Goal: Find specific page/section: Find specific page/section

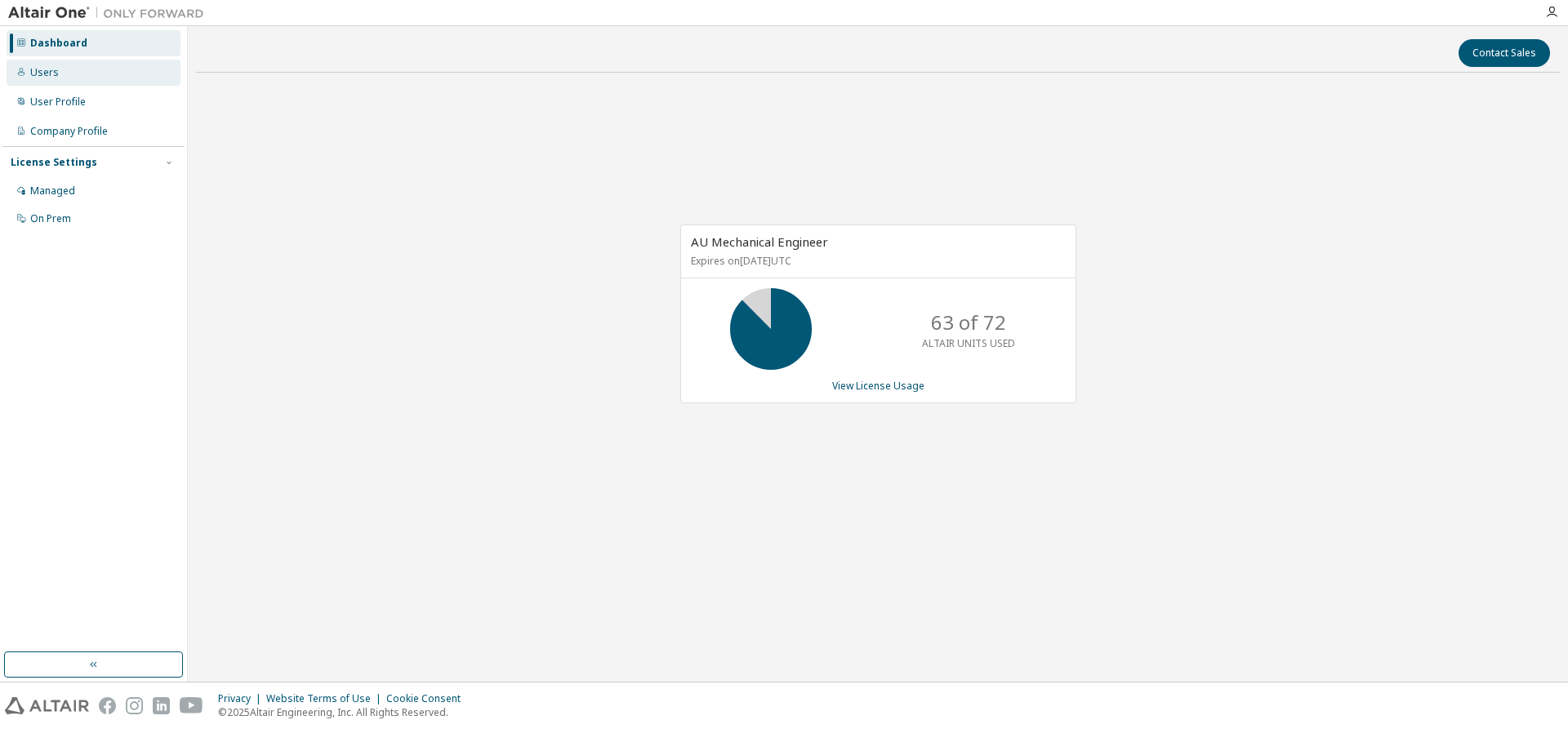
click at [76, 81] on div "Users" at bounding box center [93, 73] width 174 height 26
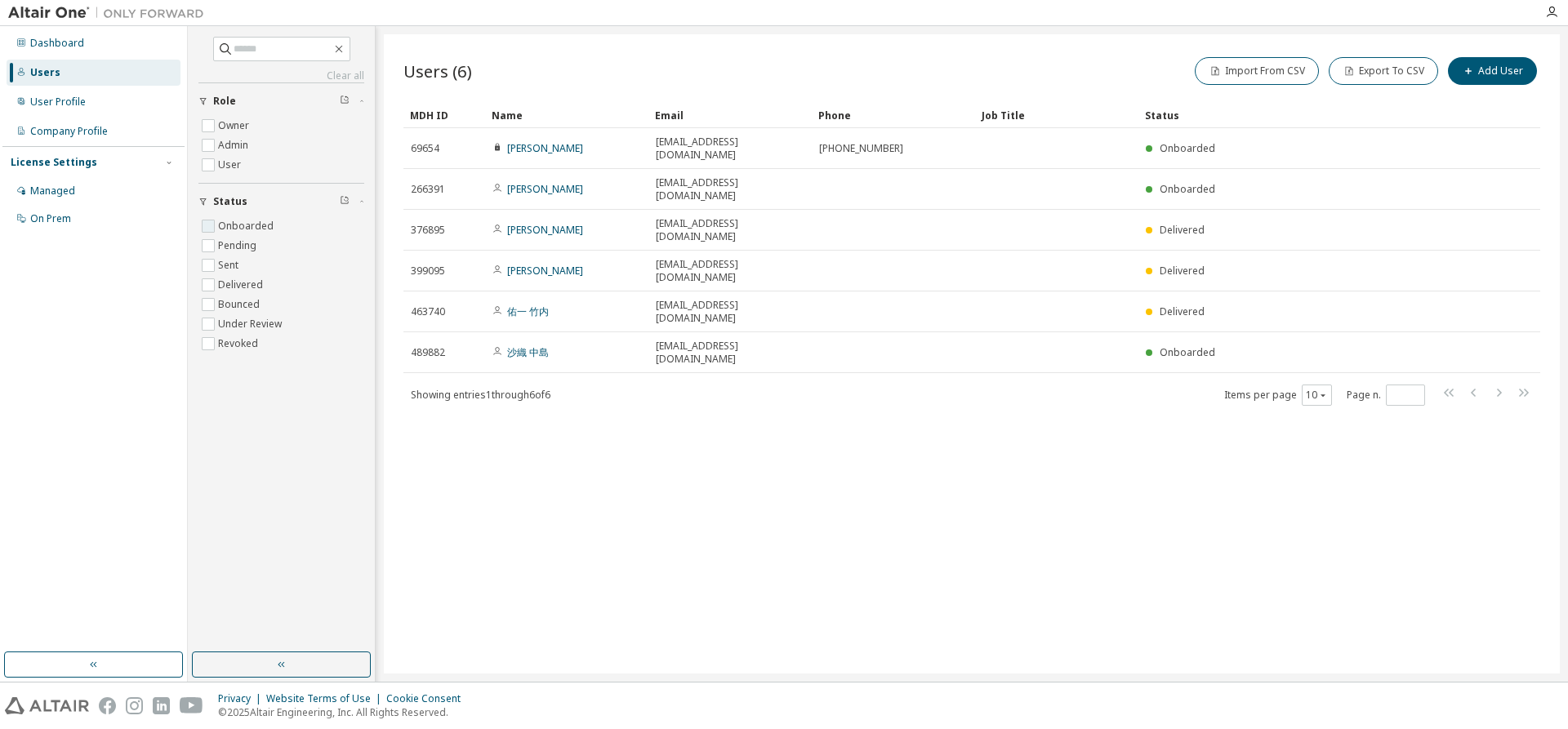
click at [268, 225] on label "Onboarded" at bounding box center [247, 226] width 59 height 20
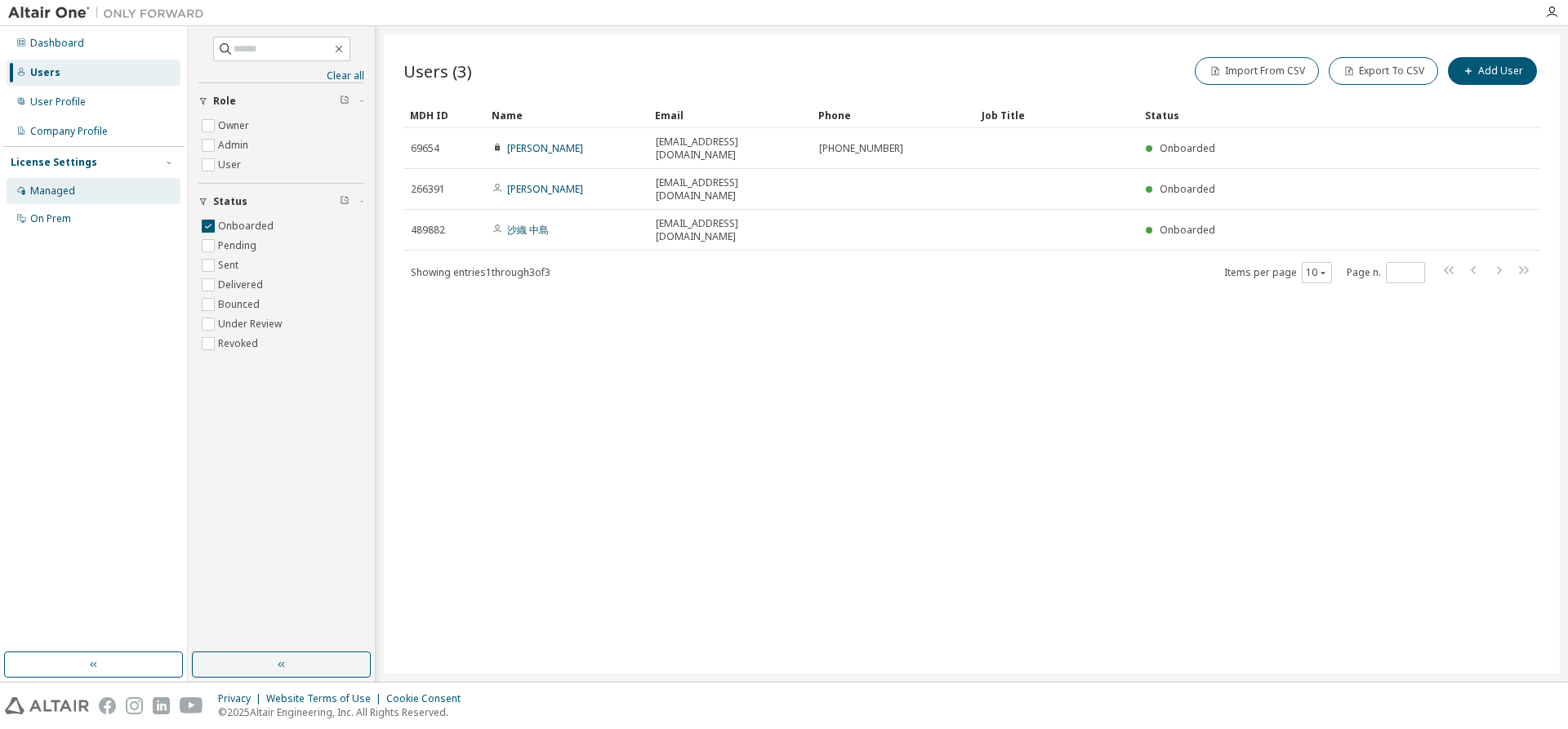
click at [49, 183] on div "Managed" at bounding box center [93, 191] width 174 height 26
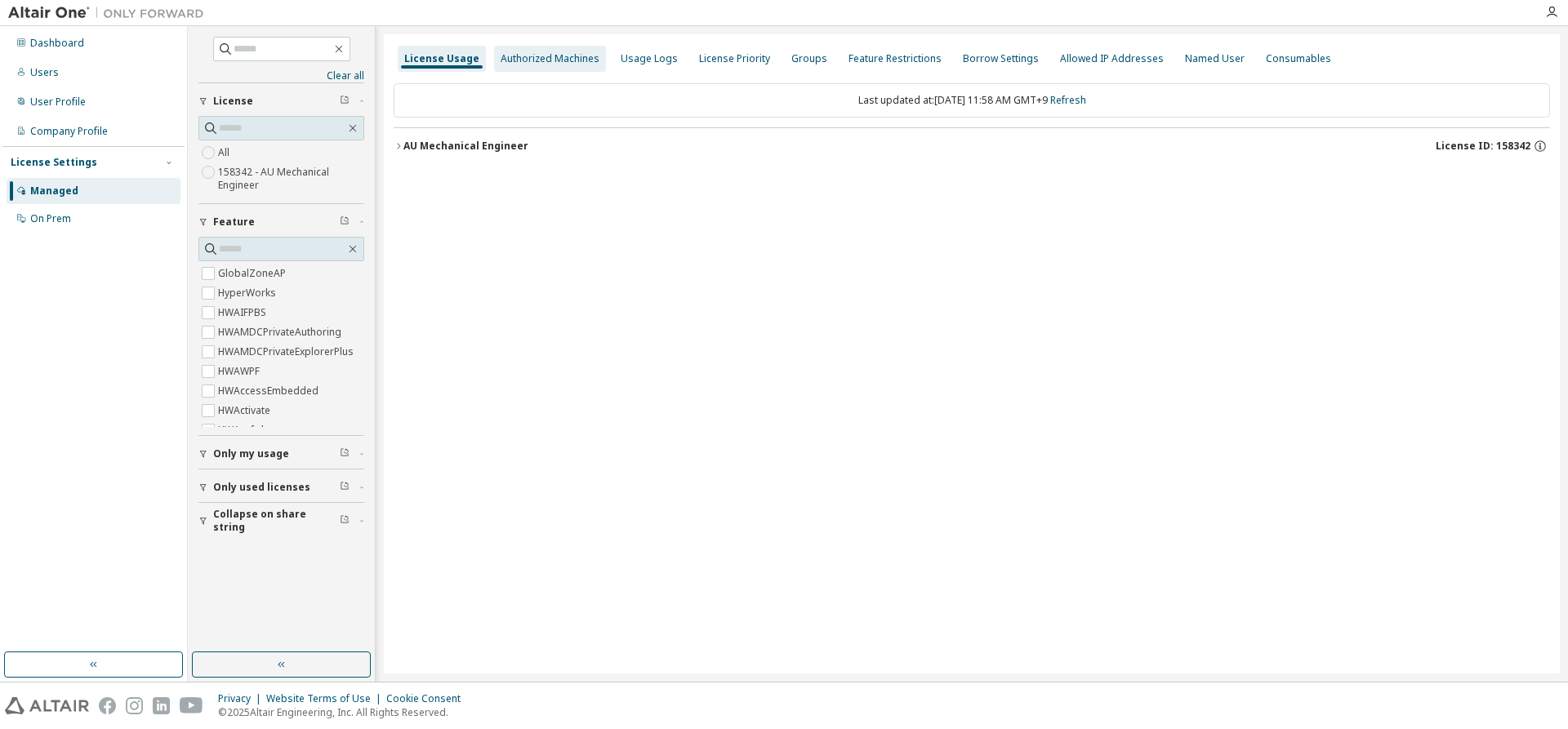
click at [550, 58] on div "Authorized Machines" at bounding box center [549, 59] width 99 height 13
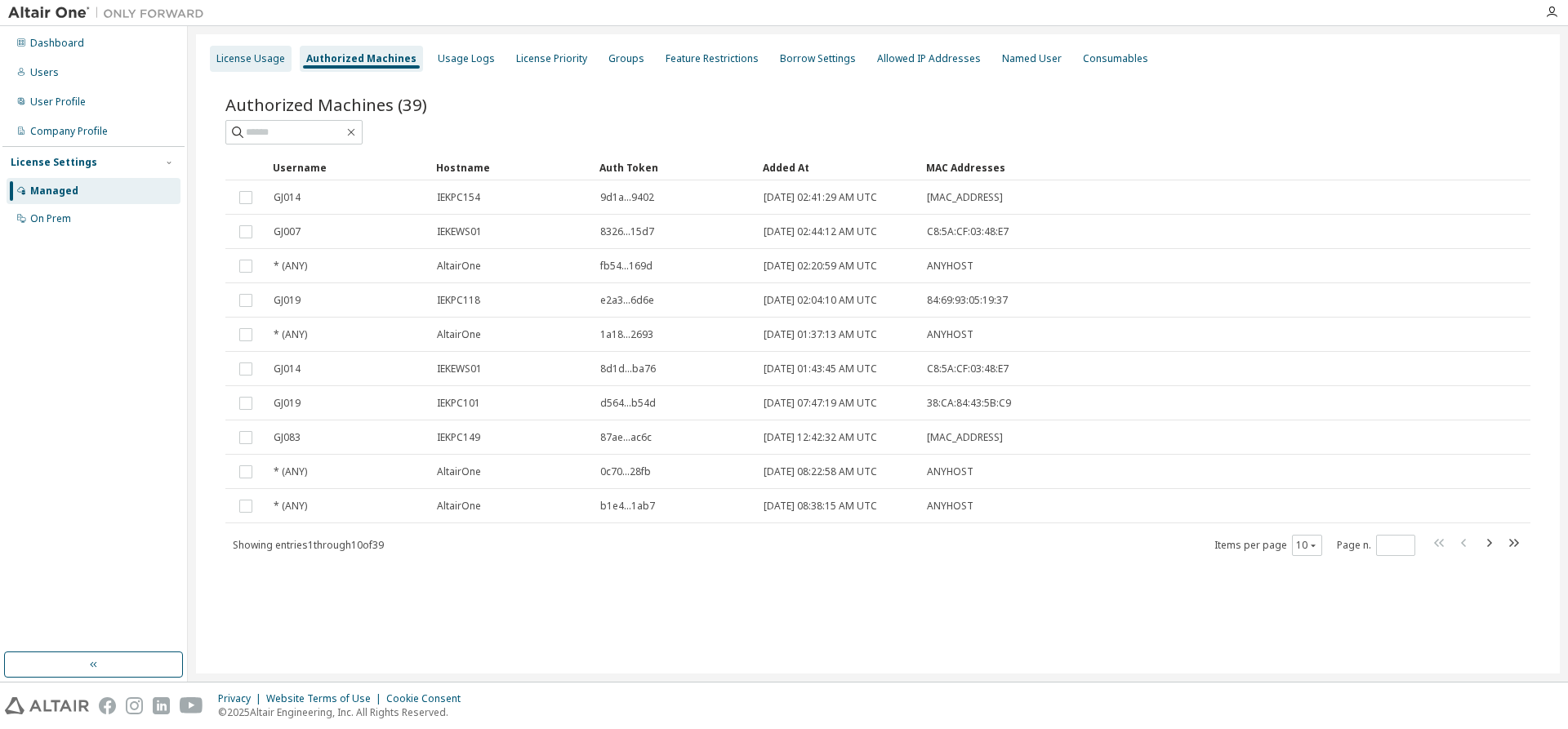
click at [264, 55] on div "License Usage" at bounding box center [251, 59] width 69 height 13
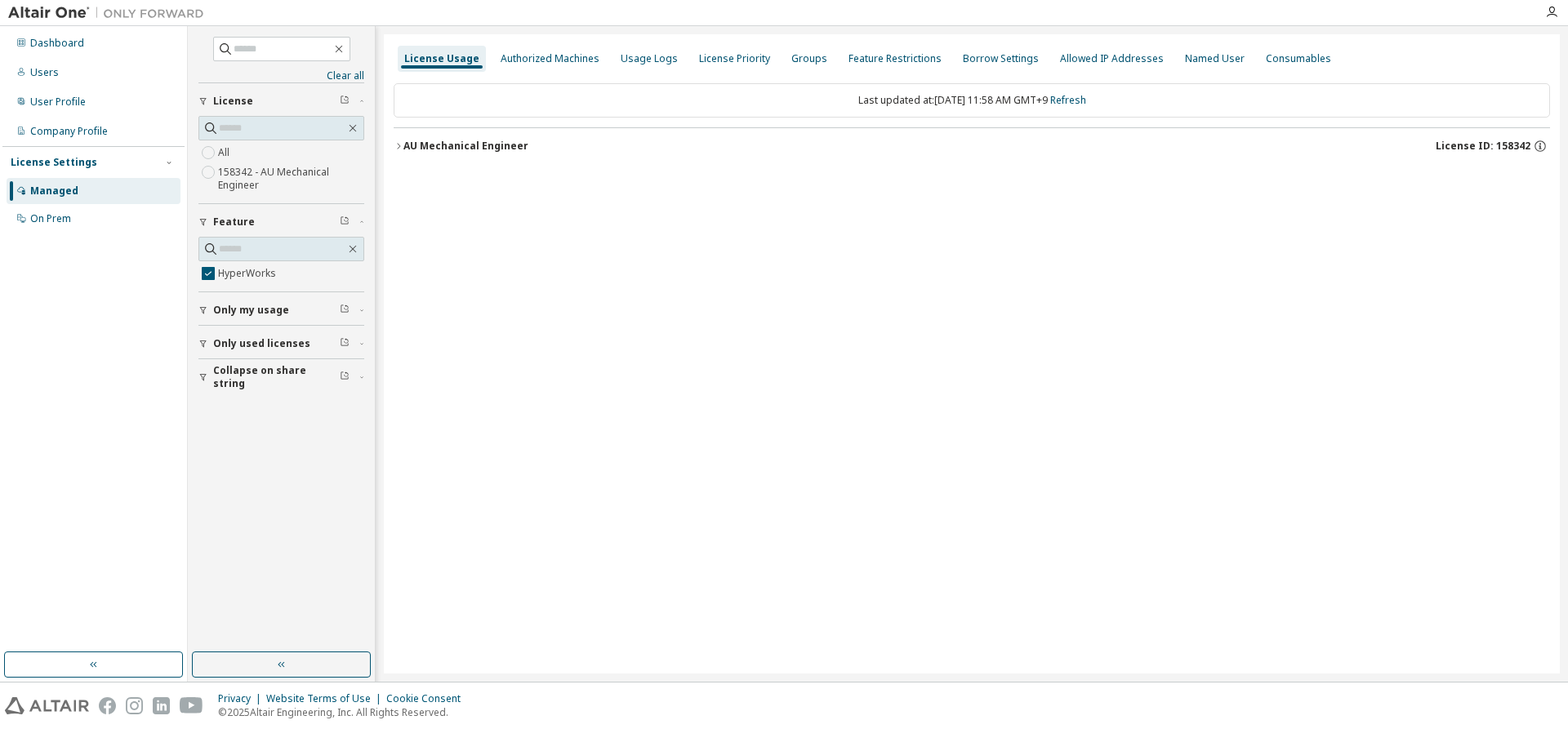
click at [397, 146] on icon "button" at bounding box center [399, 147] width 10 height 10
click at [417, 179] on icon "button" at bounding box center [413, 179] width 10 height 10
